Goal: Answer question/provide support

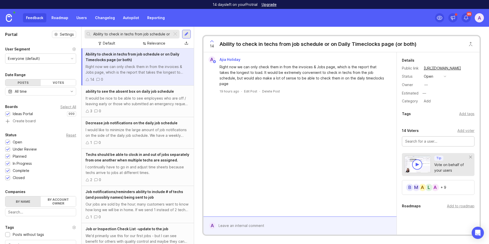
click at [173, 35] on div at bounding box center [175, 34] width 6 height 7
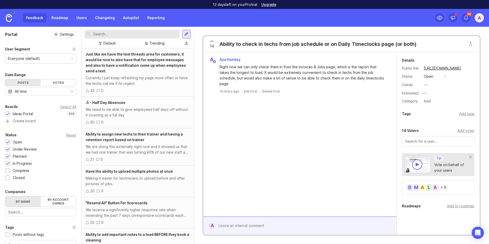
click at [153, 71] on div "Just like we have the text threads area for customers, it would be nice to also…" at bounding box center [138, 62] width 104 height 22
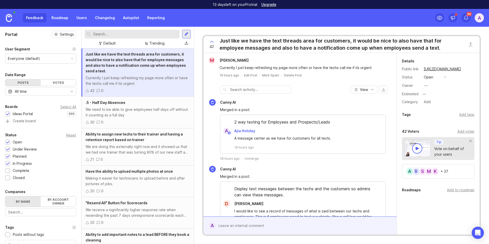
click at [425, 78] on div "open" at bounding box center [428, 77] width 9 height 6
click at [434, 114] on div "in progress" at bounding box center [436, 114] width 23 height 4
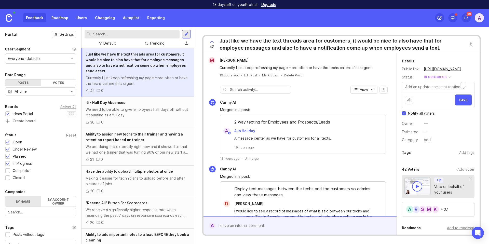
click at [425, 114] on span "Notify all voters" at bounding box center [421, 113] width 27 height 5
click at [406, 114] on input "Notify all voters" at bounding box center [404, 113] width 4 height 4
checkbox input "false"
click at [418, 88] on textarea "To enrich screen reader interactions, please activate Accessibility in Grammarl…" at bounding box center [438, 87] width 72 height 10
